Goal: Task Accomplishment & Management: Manage account settings

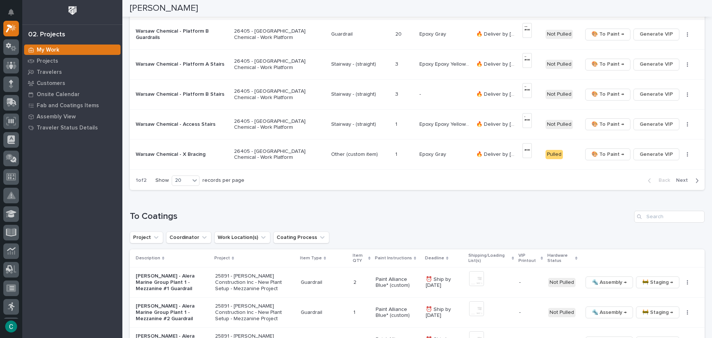
scroll to position [705, 0]
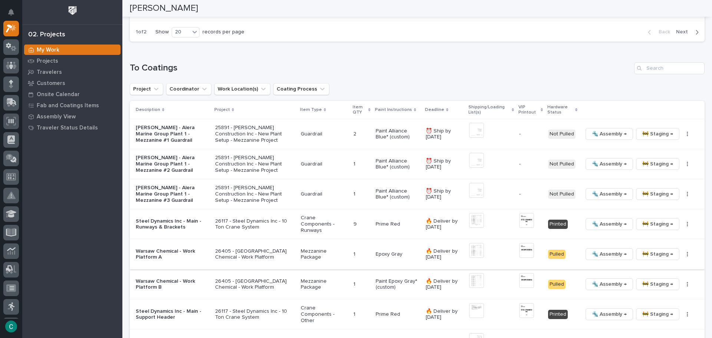
click at [645, 254] on span "🚧 Staging →" at bounding box center [657, 254] width 31 height 9
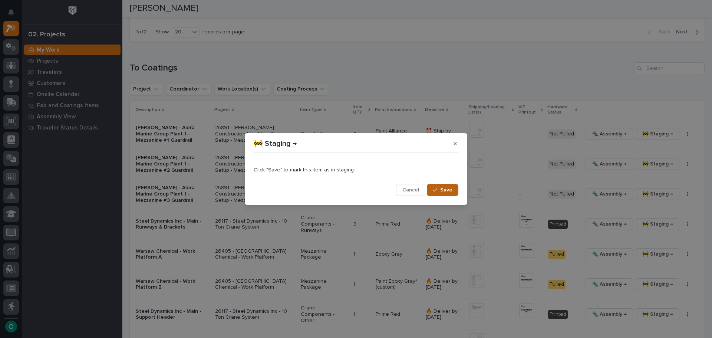
click at [444, 192] on span "Save" at bounding box center [446, 190] width 12 height 7
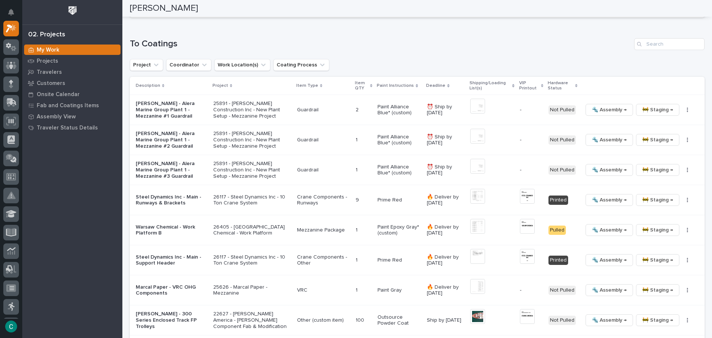
scroll to position [742, 0]
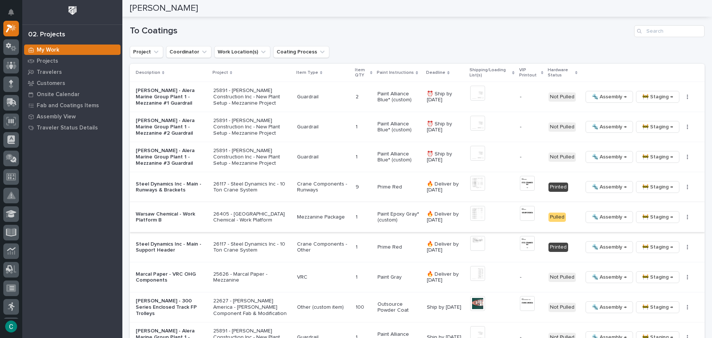
click at [642, 217] on span "🚧 Staging →" at bounding box center [657, 217] width 31 height 9
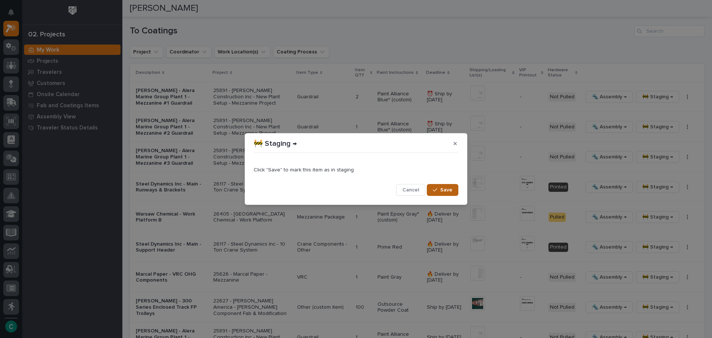
click at [448, 188] on span "Save" at bounding box center [446, 190] width 12 height 7
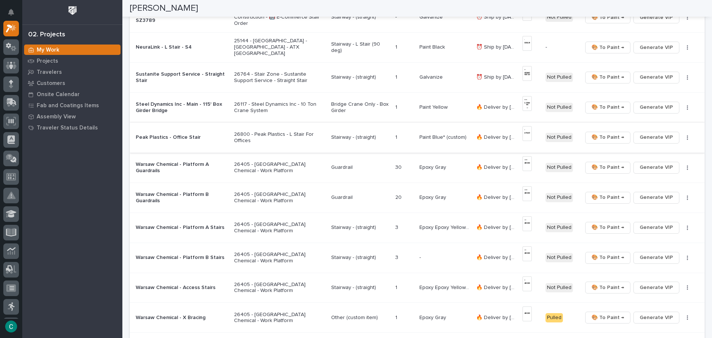
scroll to position [356, 0]
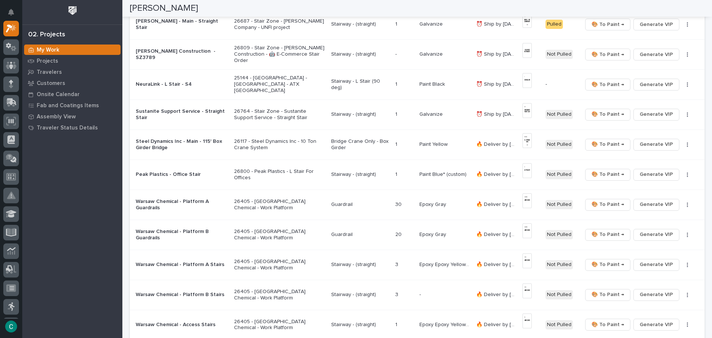
click at [189, 137] on div "Steel Dynamics Inc - Main - 115' Box Girder Bridge" at bounding box center [182, 144] width 92 height 14
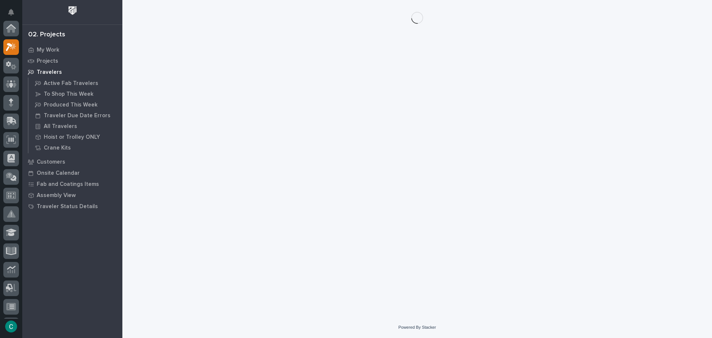
scroll to position [19, 0]
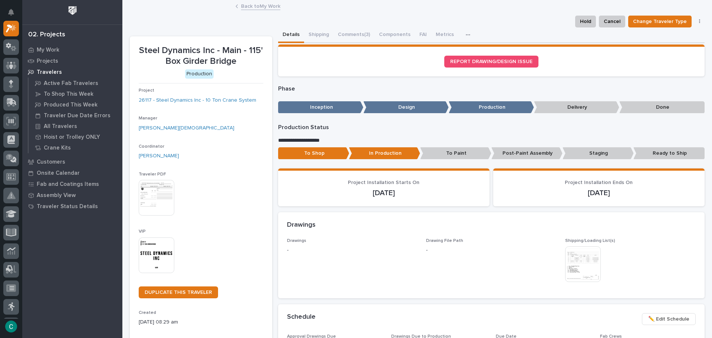
click at [259, 7] on link "Back to My Work" at bounding box center [260, 5] width 39 height 9
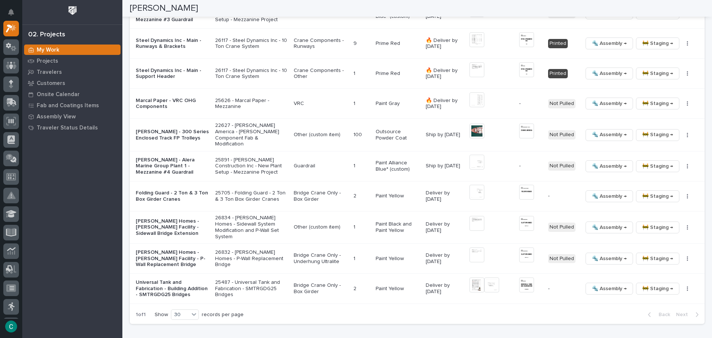
scroll to position [927, 0]
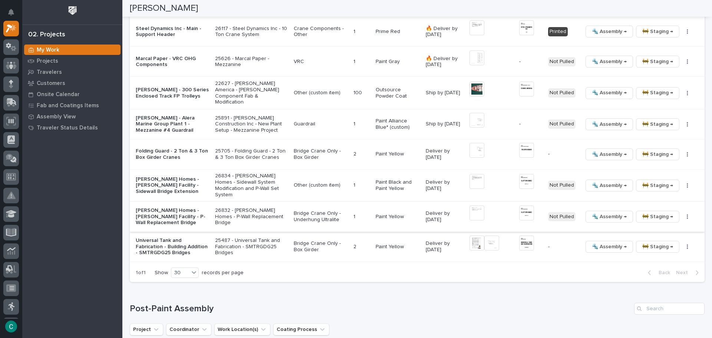
click at [523, 205] on img at bounding box center [526, 212] width 15 height 15
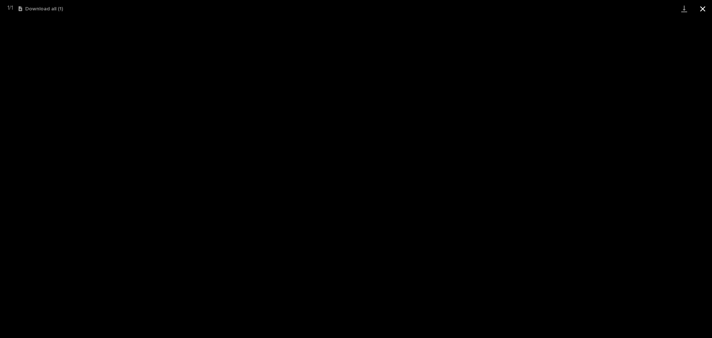
click at [702, 11] on button "Close gallery" at bounding box center [703, 8] width 19 height 17
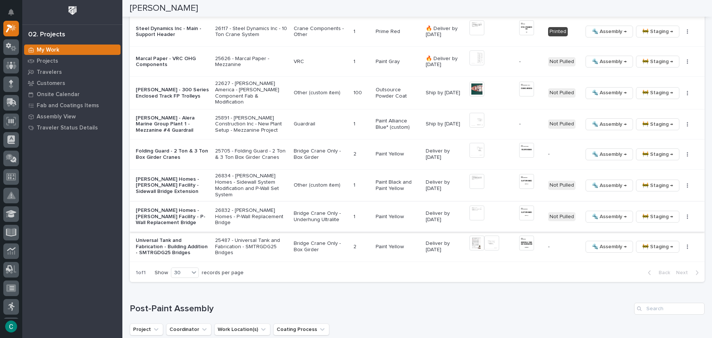
click at [480, 209] on img at bounding box center [477, 212] width 15 height 15
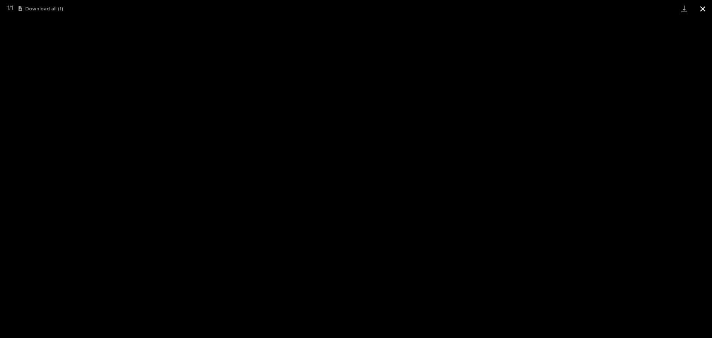
click at [704, 7] on button "Close gallery" at bounding box center [703, 8] width 19 height 17
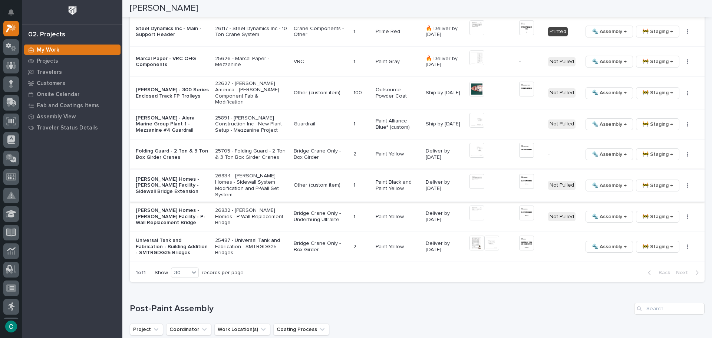
click at [474, 182] on img at bounding box center [477, 181] width 15 height 15
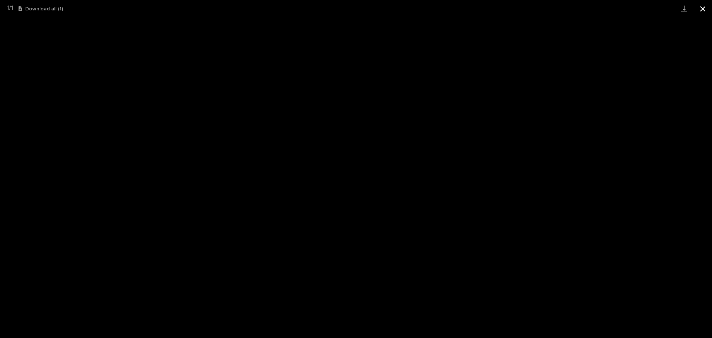
click at [704, 9] on button "Close gallery" at bounding box center [703, 8] width 19 height 17
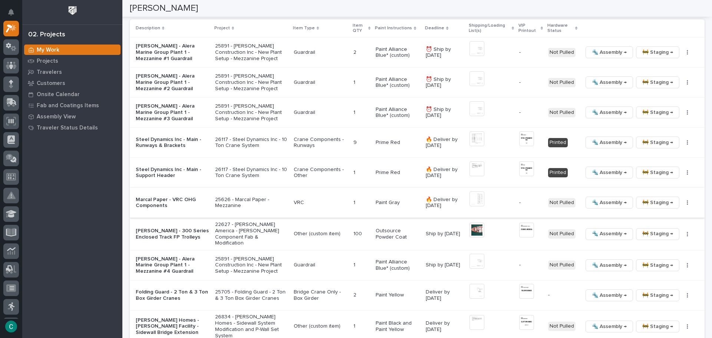
scroll to position [779, 0]
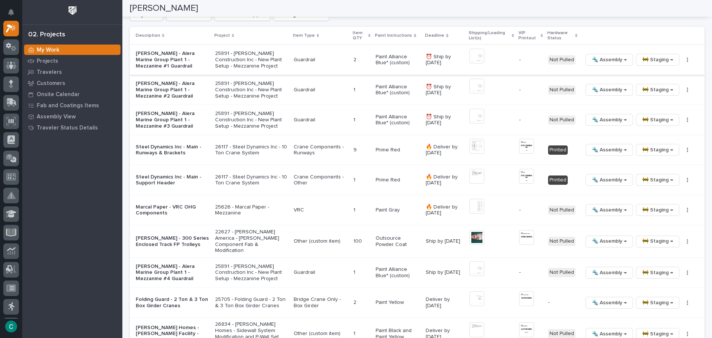
click at [471, 60] on img at bounding box center [477, 56] width 15 height 15
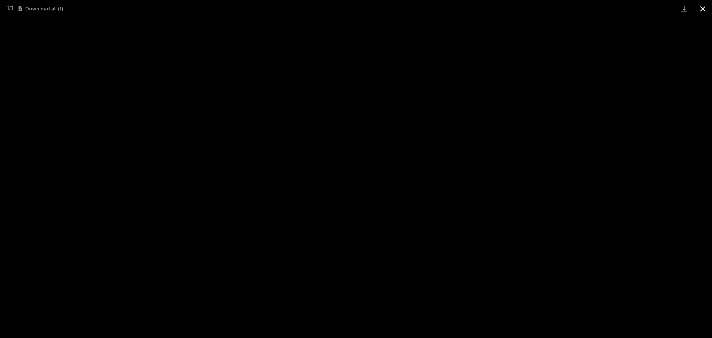
click at [704, 8] on button "Close gallery" at bounding box center [703, 8] width 19 height 17
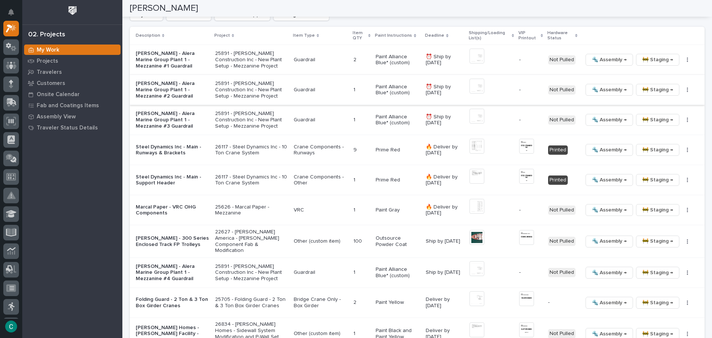
click at [476, 88] on img at bounding box center [477, 86] width 15 height 15
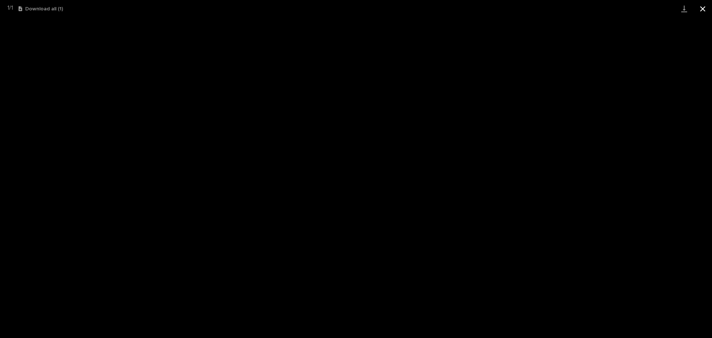
click at [703, 10] on button "Close gallery" at bounding box center [703, 8] width 19 height 17
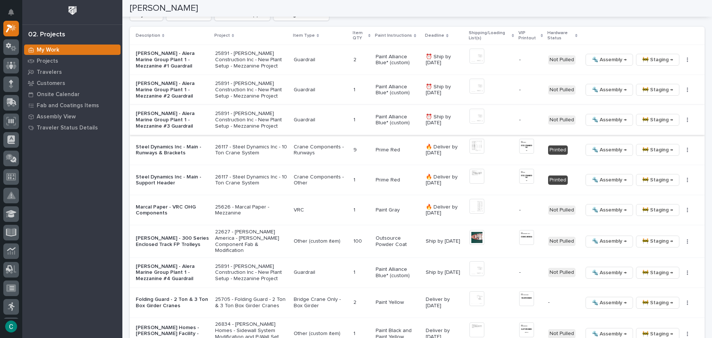
click at [478, 113] on img at bounding box center [477, 116] width 15 height 15
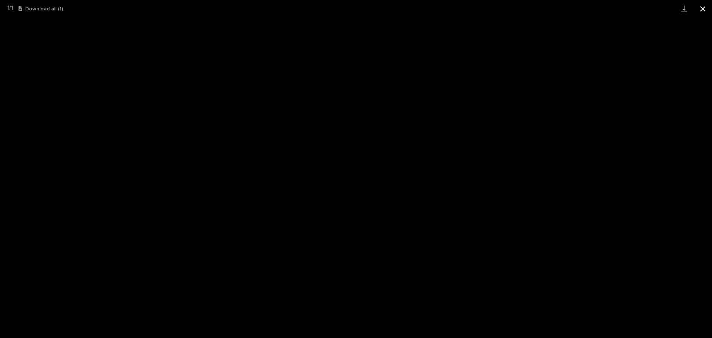
click at [706, 4] on button "Close gallery" at bounding box center [703, 8] width 19 height 17
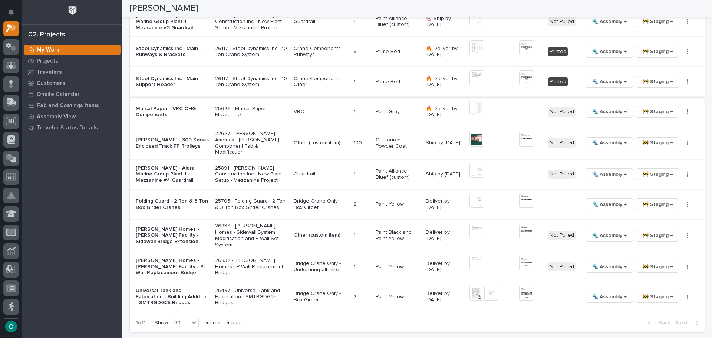
scroll to position [890, 0]
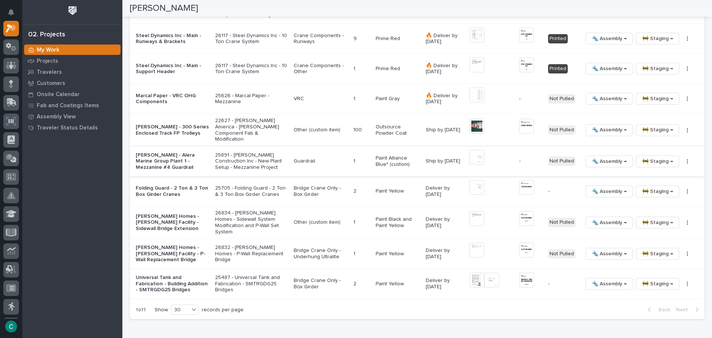
click at [477, 155] on img at bounding box center [477, 157] width 15 height 15
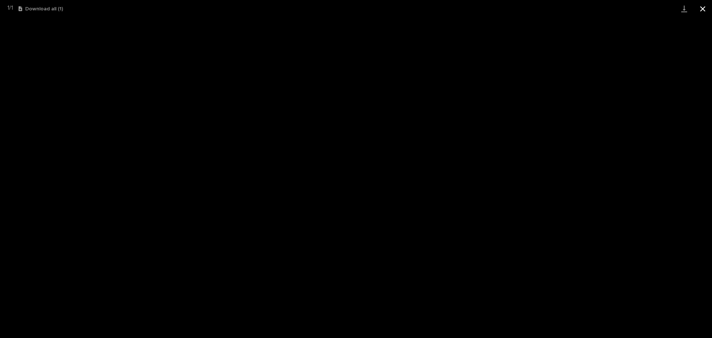
click at [703, 13] on button "Close gallery" at bounding box center [703, 8] width 19 height 17
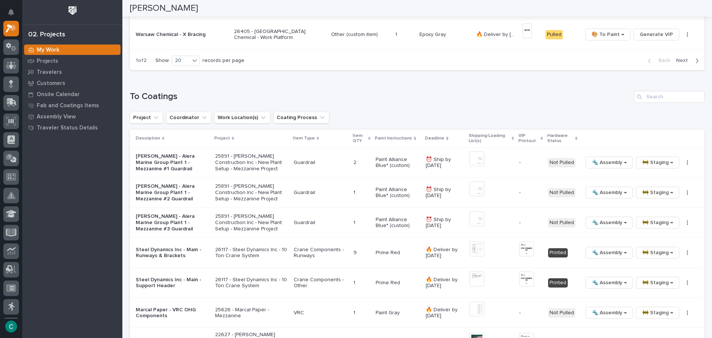
scroll to position [668, 0]
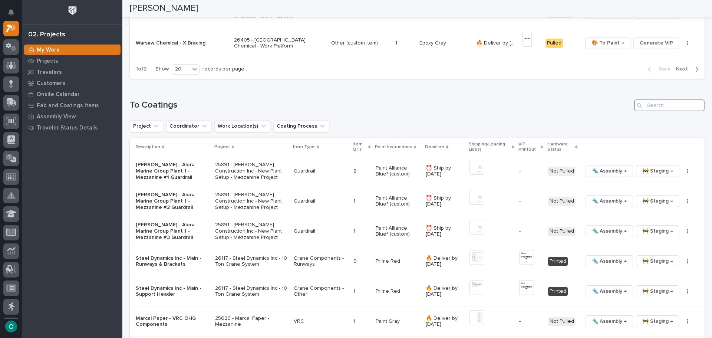
click at [677, 108] on input "Search" at bounding box center [669, 105] width 70 height 12
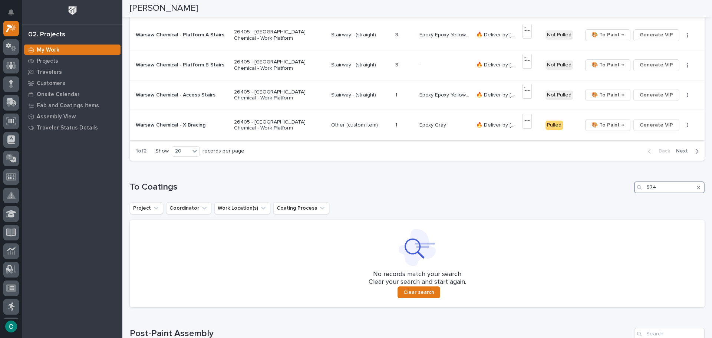
scroll to position [586, 0]
type input "5"
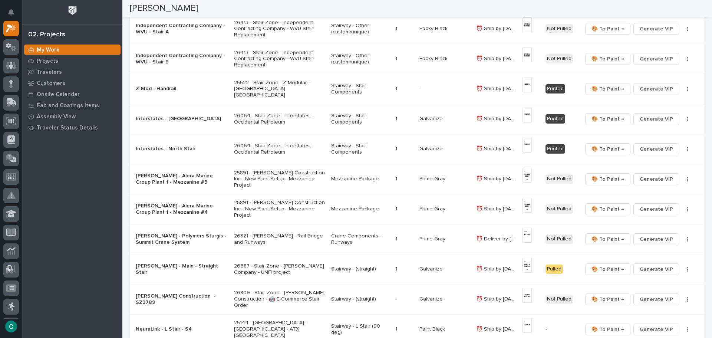
scroll to position [0, 0]
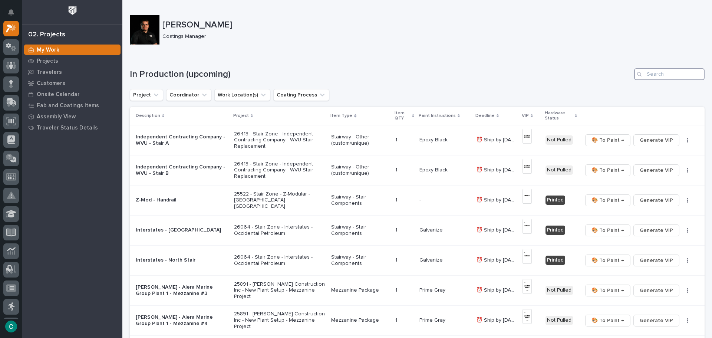
click at [650, 78] on input "Search" at bounding box center [669, 74] width 70 height 12
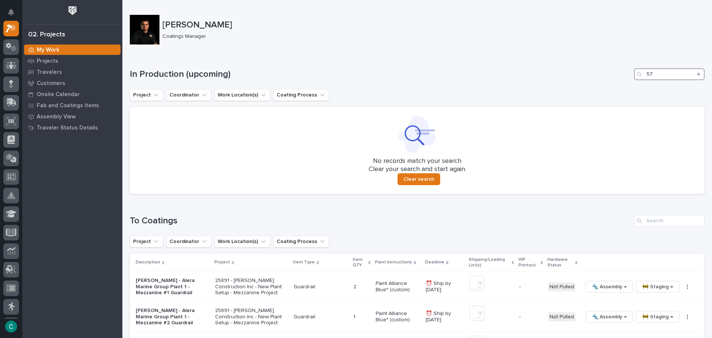
type input "5"
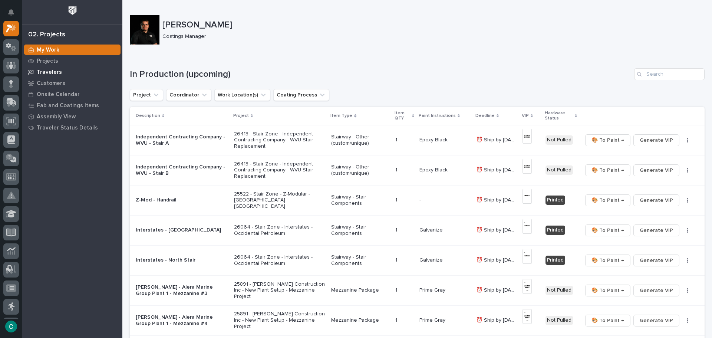
click at [55, 70] on p "Travelers" at bounding box center [49, 72] width 25 height 7
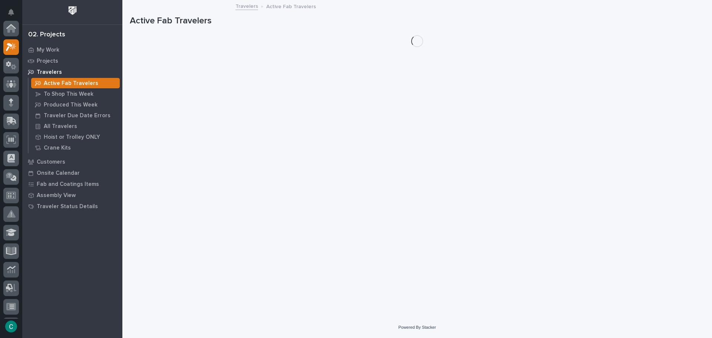
scroll to position [19, 0]
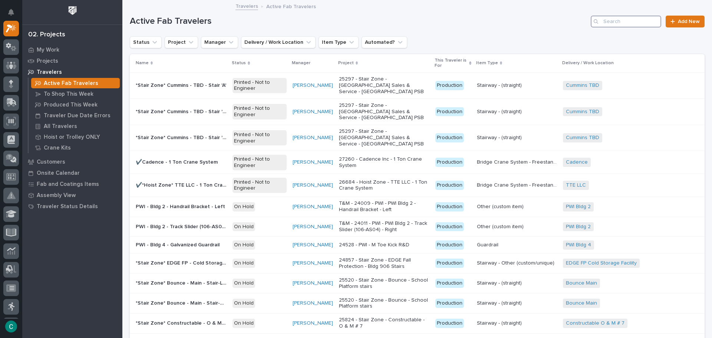
click at [636, 18] on input "Search" at bounding box center [626, 22] width 70 height 12
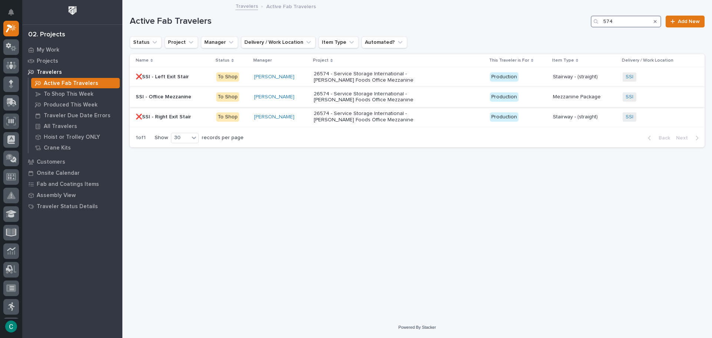
type input "574"
click at [336, 99] on p "26574 - Service Storage International - [PERSON_NAME] Foods Office Mezzanine" at bounding box center [379, 97] width 130 height 13
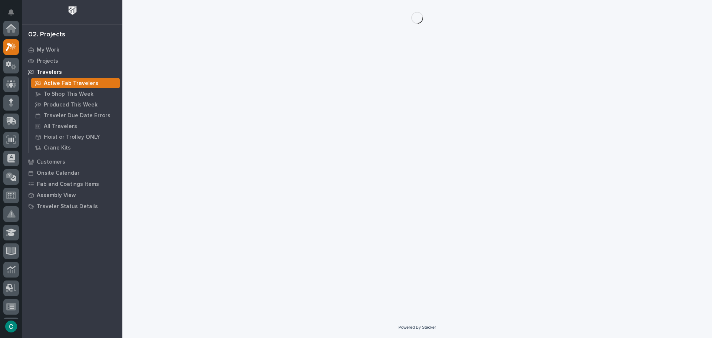
scroll to position [19, 0]
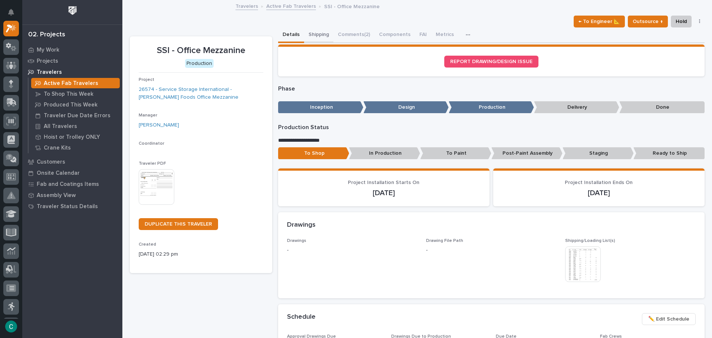
click at [310, 38] on button "Shipping" at bounding box center [318, 35] width 29 height 16
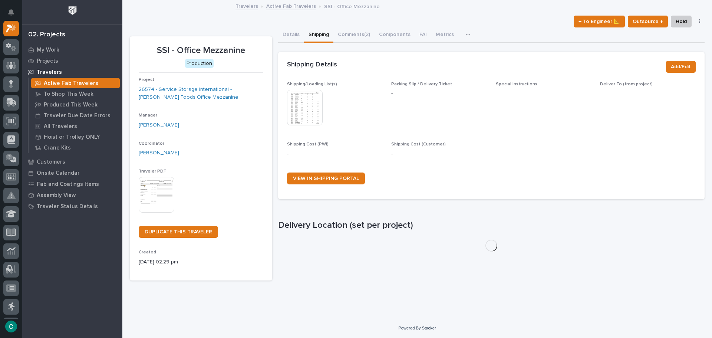
click at [310, 108] on img at bounding box center [305, 108] width 36 height 36
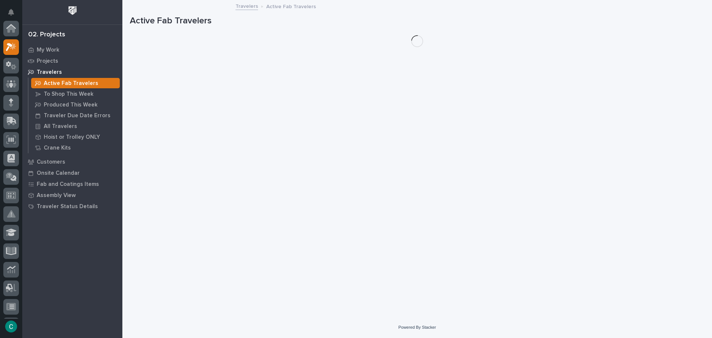
scroll to position [19, 0]
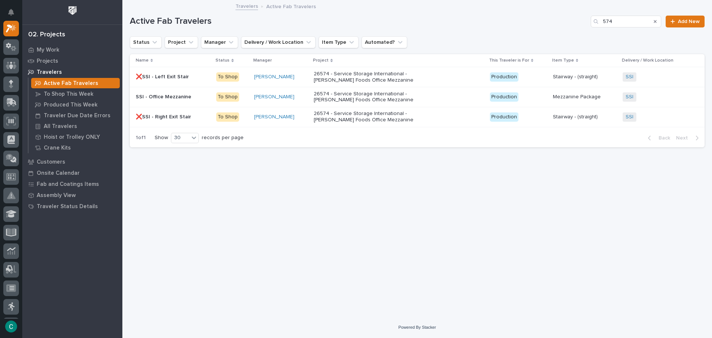
click at [240, 96] on p "To Shop" at bounding box center [232, 96] width 32 height 9
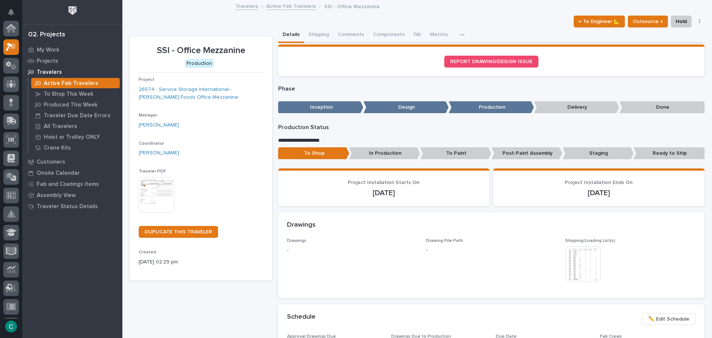
scroll to position [19, 0]
click at [384, 155] on p "In Production" at bounding box center [384, 153] width 71 height 12
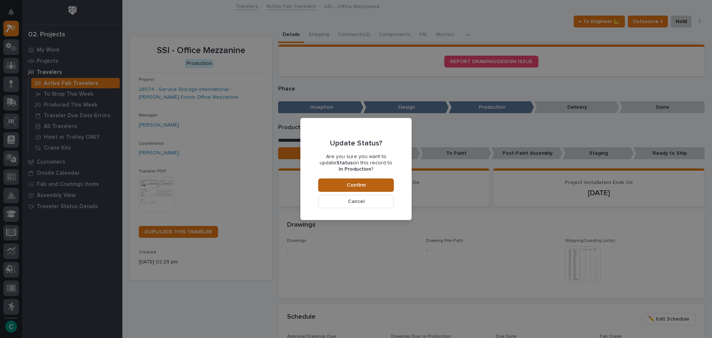
click at [358, 190] on button "Confirm" at bounding box center [356, 184] width 76 height 13
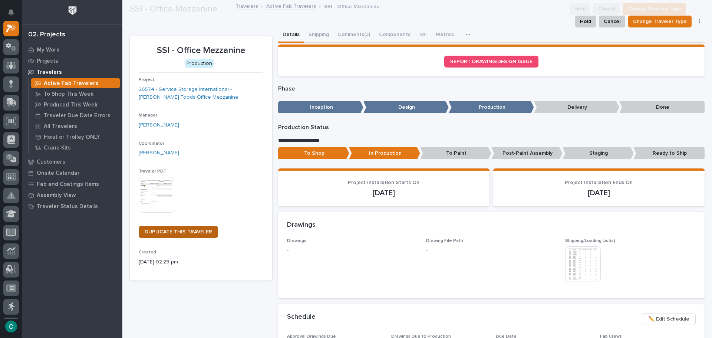
scroll to position [45, 0]
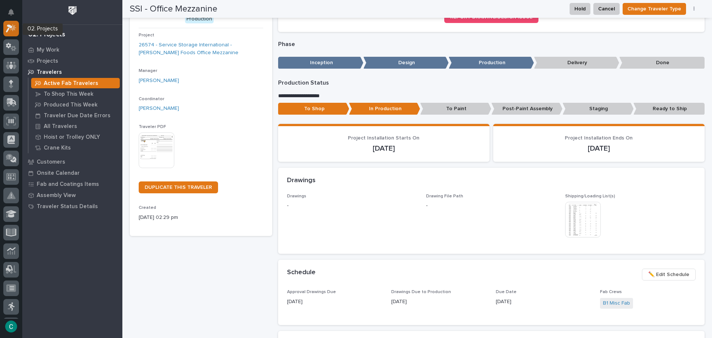
click at [13, 30] on icon at bounding box center [13, 27] width 6 height 7
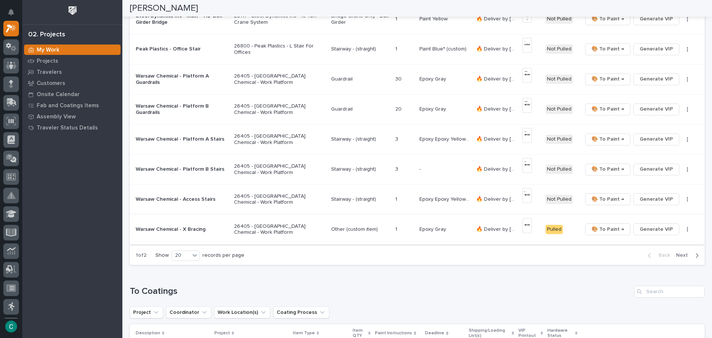
scroll to position [482, 0]
click at [678, 251] on span "Next" at bounding box center [684, 254] width 16 height 7
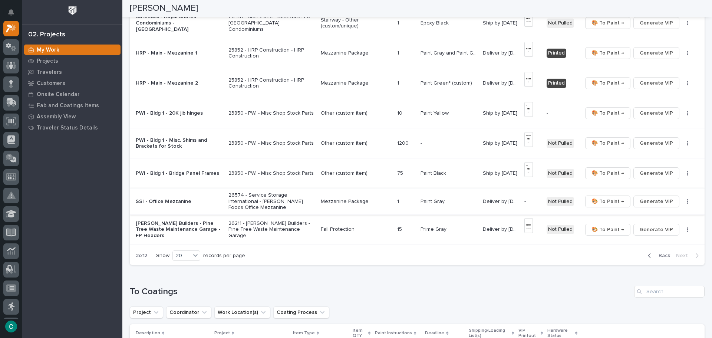
click at [683, 199] on button "button" at bounding box center [688, 201] width 10 height 5
click at [642, 199] on span "Generate VIP" at bounding box center [656, 201] width 33 height 9
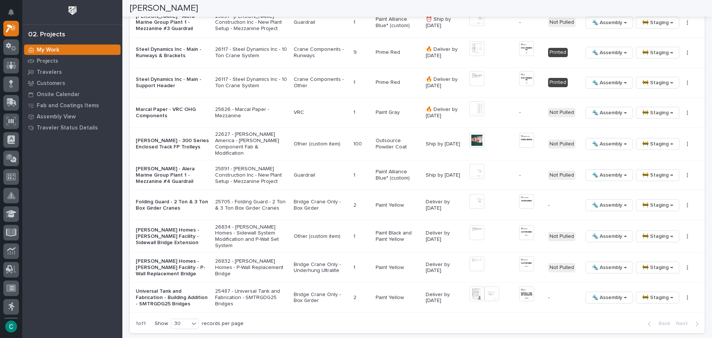
scroll to position [890, 0]
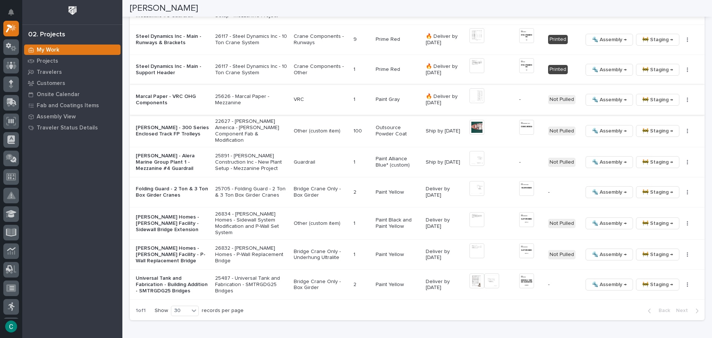
click at [683, 97] on button "button" at bounding box center [688, 99] width 10 height 5
click at [655, 134] on span "Generate VIP" at bounding box center [655, 138] width 32 height 9
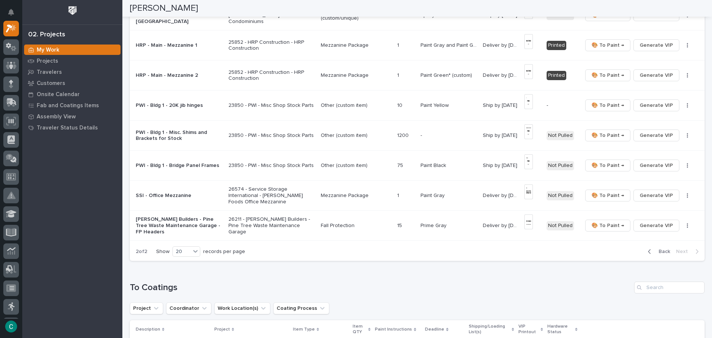
scroll to position [482, 0]
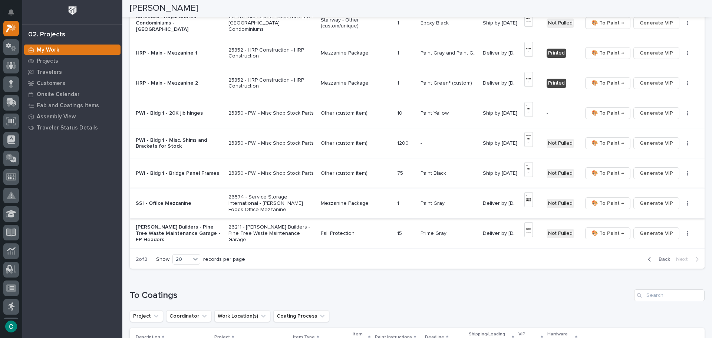
click at [531, 197] on img at bounding box center [528, 199] width 9 height 15
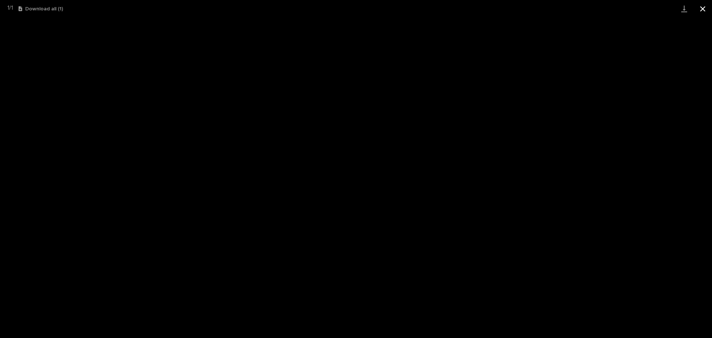
click at [704, 7] on button "Close gallery" at bounding box center [703, 8] width 19 height 17
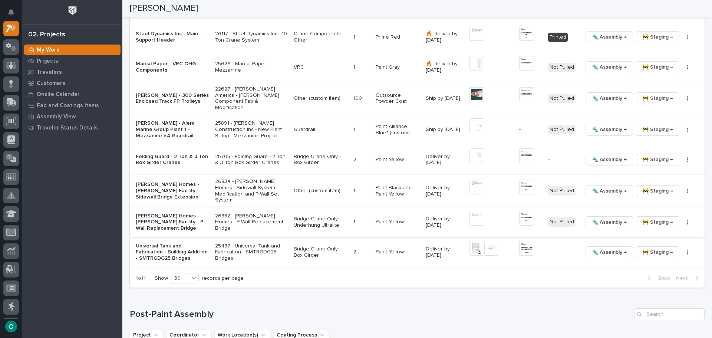
scroll to position [927, 0]
click at [522, 210] on img at bounding box center [526, 217] width 15 height 15
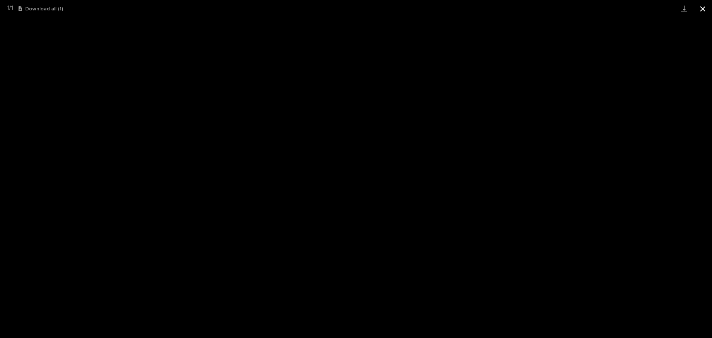
click at [708, 10] on button "Close gallery" at bounding box center [703, 8] width 19 height 17
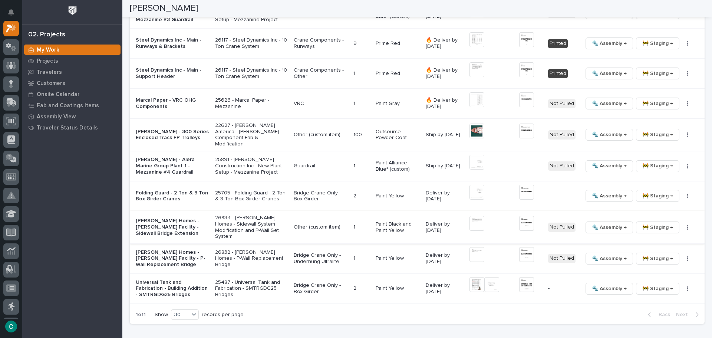
scroll to position [853, 0]
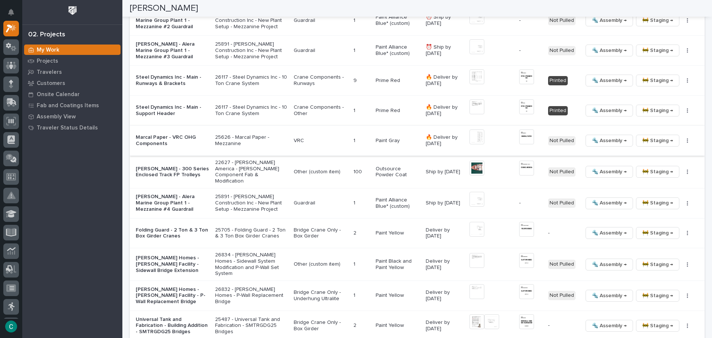
click at [526, 135] on img at bounding box center [526, 136] width 15 height 15
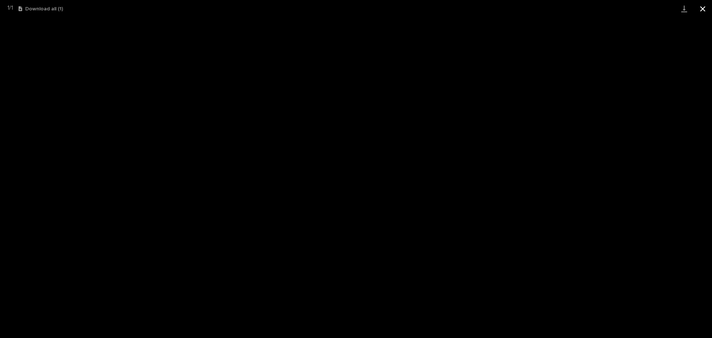
click at [702, 10] on button "Close gallery" at bounding box center [703, 8] width 19 height 17
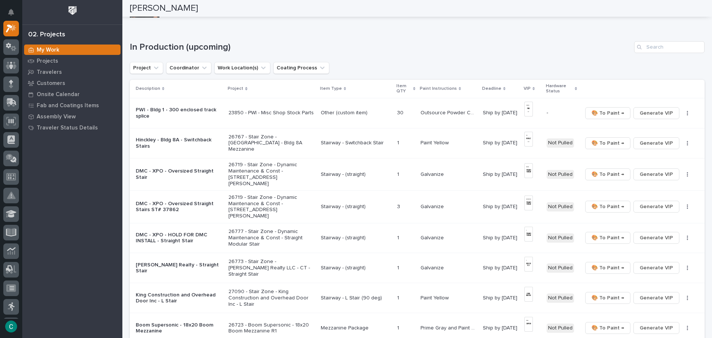
scroll to position [0, 0]
